Goal: Information Seeking & Learning: Learn about a topic

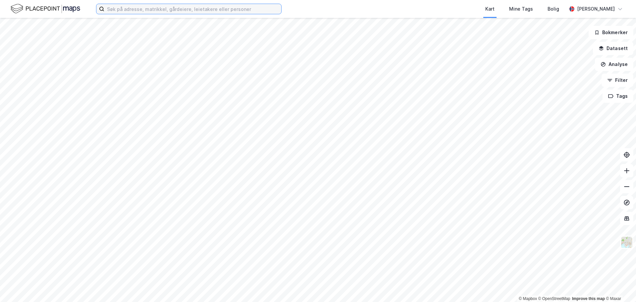
click at [132, 7] on input at bounding box center [192, 9] width 177 height 10
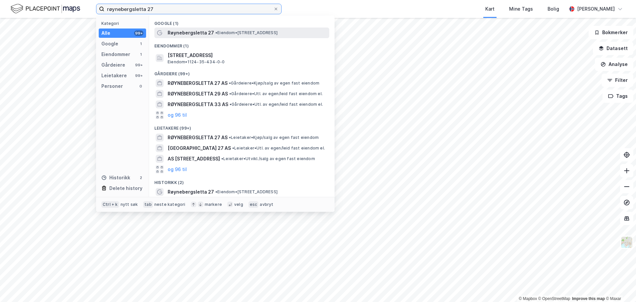
type input "røynebergsletta 27"
click at [186, 36] on span "Røynebergsletta 27" at bounding box center [191, 33] width 46 height 8
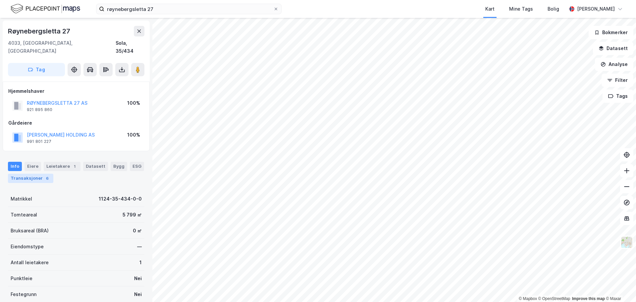
click at [31, 174] on div "Transaksjoner 6" at bounding box center [30, 178] width 45 height 9
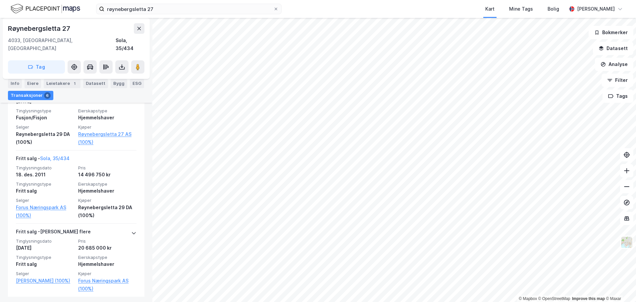
scroll to position [500, 0]
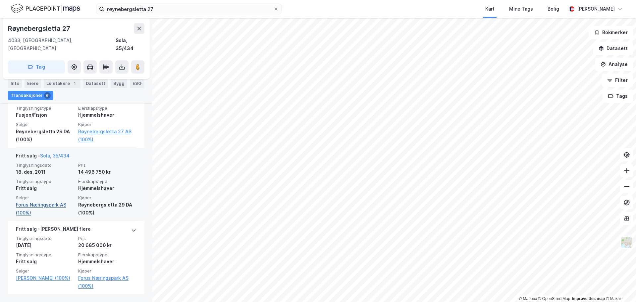
click at [41, 205] on link "Forus Næringspark AS (100%)" at bounding box center [45, 209] width 58 height 16
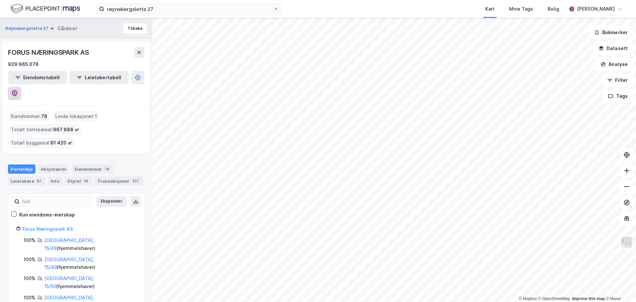
click at [18, 90] on icon at bounding box center [14, 93] width 7 height 7
click at [129, 27] on button "Tilbake" at bounding box center [135, 28] width 24 height 11
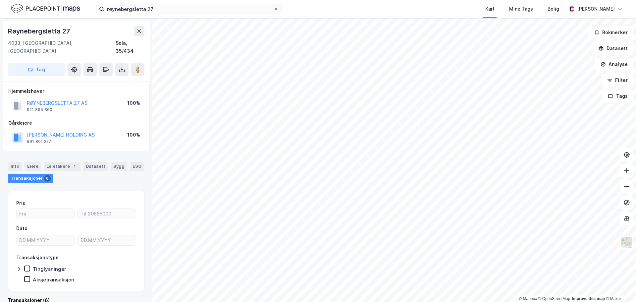
click at [78, 30] on div "Røynebergsletta 27" at bounding box center [76, 31] width 136 height 11
click at [15, 162] on div "Info" at bounding box center [15, 166] width 14 height 9
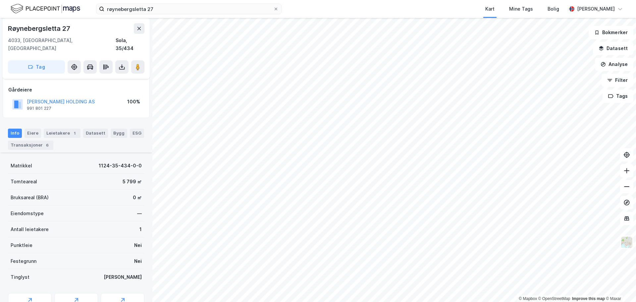
scroll to position [83, 0]
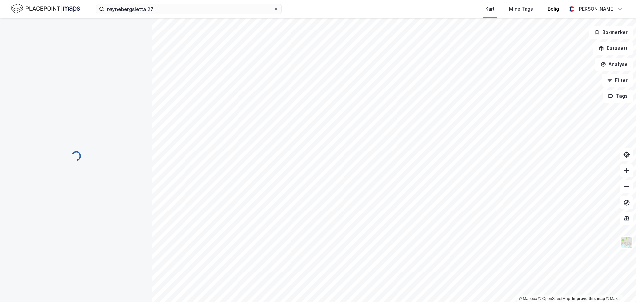
scroll to position [83, 0]
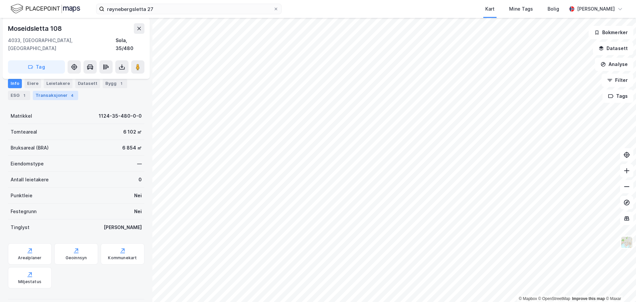
click at [51, 92] on div "Transaksjoner 4" at bounding box center [55, 95] width 45 height 9
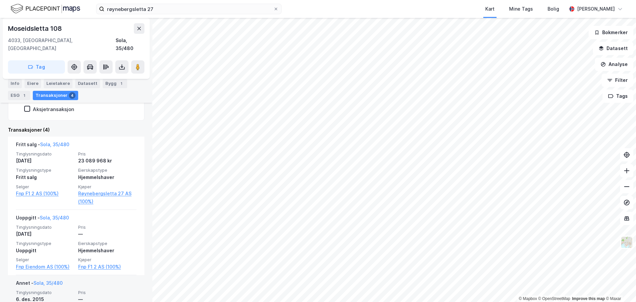
scroll to position [157, 0]
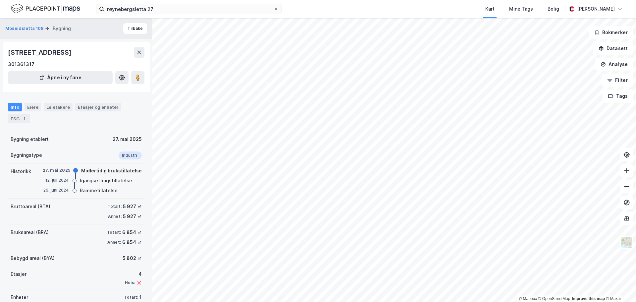
scroll to position [21, 0]
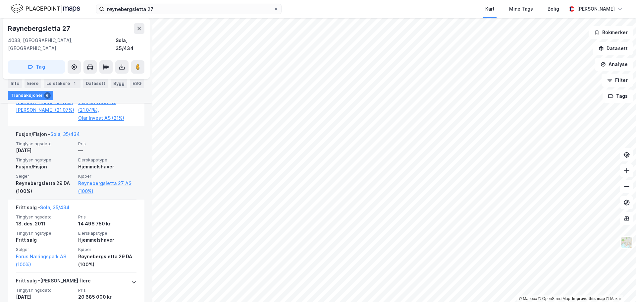
scroll to position [436, 0]
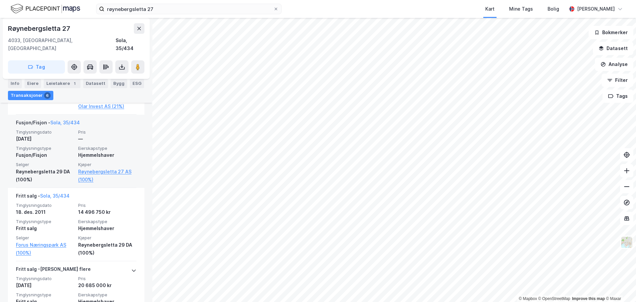
click at [97, 159] on div "Hjemmelshaver" at bounding box center [107, 155] width 58 height 8
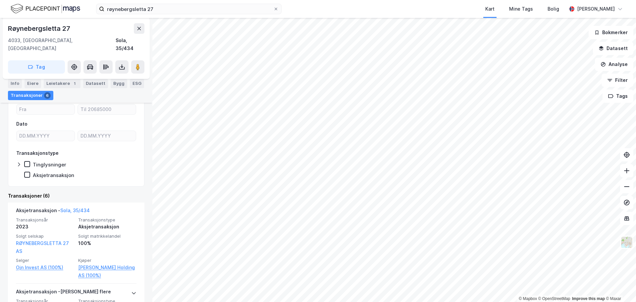
scroll to position [137, 0]
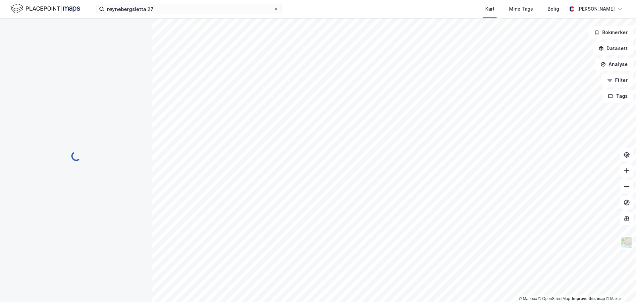
scroll to position [5, 0]
